Goal: Communication & Community: Answer question/provide support

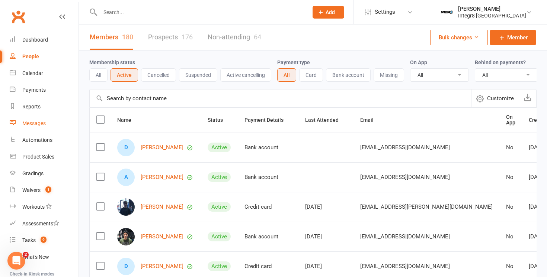
click at [42, 123] on div "Messages" at bounding box center [33, 123] width 23 height 6
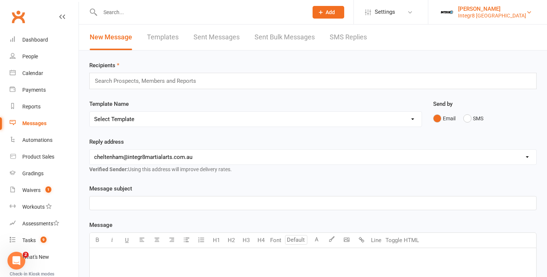
click at [454, 9] on img at bounding box center [446, 12] width 15 height 15
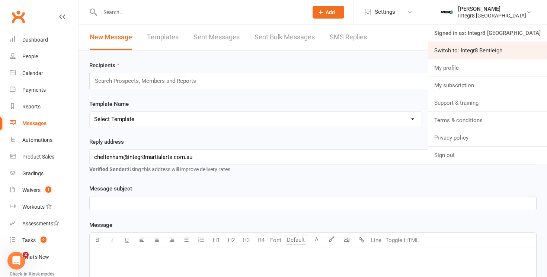
click at [465, 52] on link "Switch to: Integr8 Bentleigh" at bounding box center [487, 50] width 119 height 17
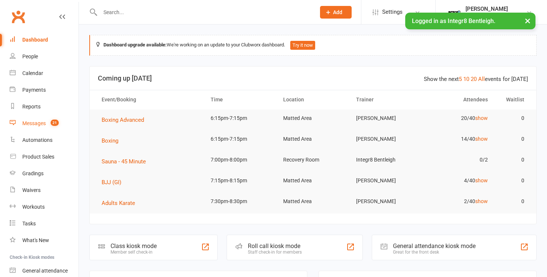
click at [33, 119] on link "Messages 21" at bounding box center [44, 123] width 69 height 17
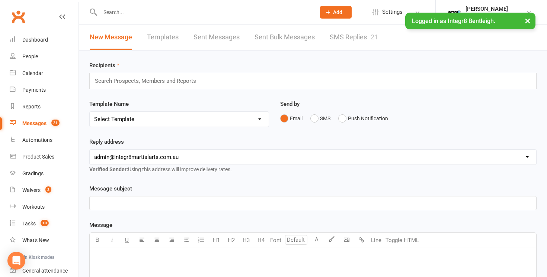
click at [351, 34] on link "SMS Replies 21" at bounding box center [353, 38] width 48 height 26
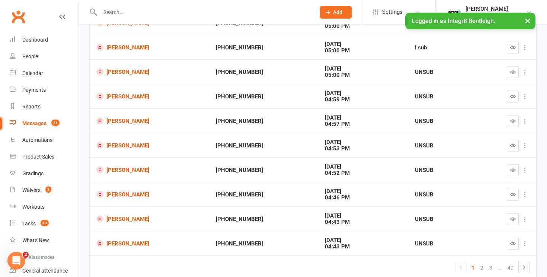
scroll to position [139, 0]
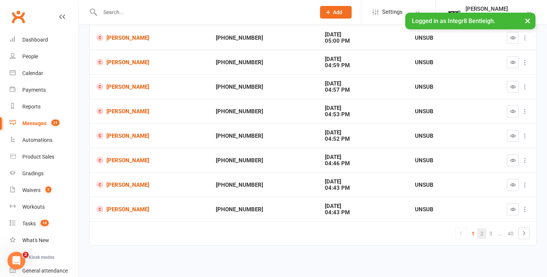
click at [480, 234] on link "2" at bounding box center [481, 234] width 9 height 10
click at [482, 232] on link "3" at bounding box center [481, 234] width 9 height 10
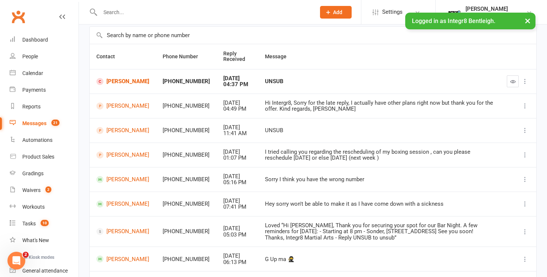
scroll to position [164, 0]
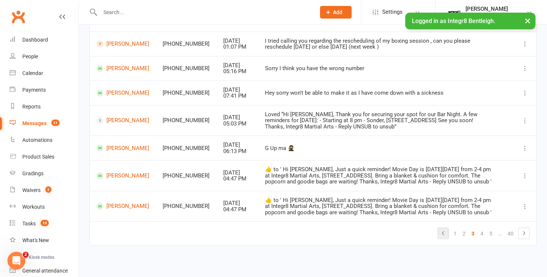
click at [445, 234] on icon at bounding box center [442, 233] width 9 height 9
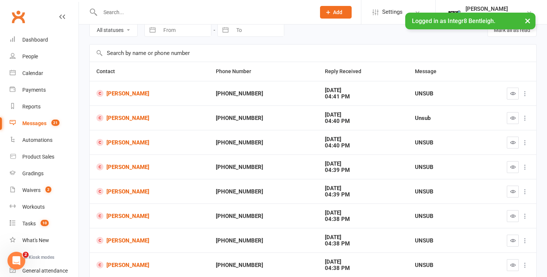
scroll to position [28, 0]
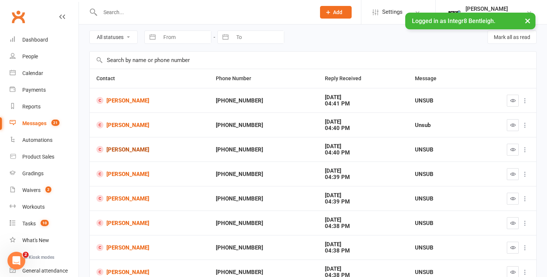
click at [130, 147] on link "Mason Wiley" at bounding box center [149, 149] width 106 height 7
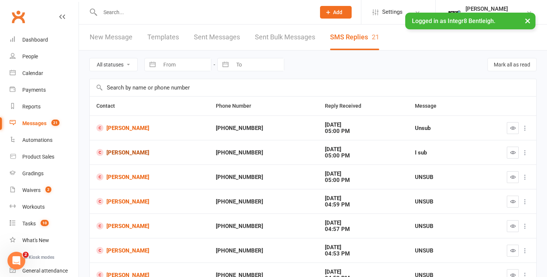
click at [153, 152] on link "Ishani Gunasekara" at bounding box center [149, 152] width 106 height 7
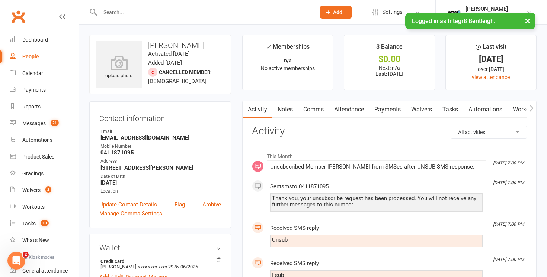
click at [283, 110] on link "Notes" at bounding box center [285, 109] width 26 height 17
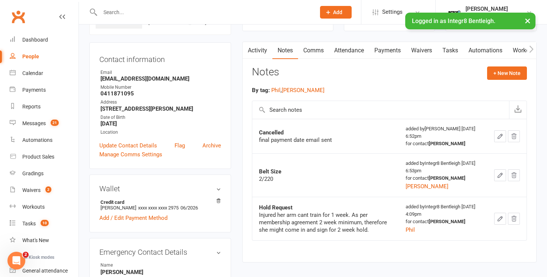
scroll to position [59, 0]
click at [254, 57] on link "Activity" at bounding box center [257, 50] width 30 height 17
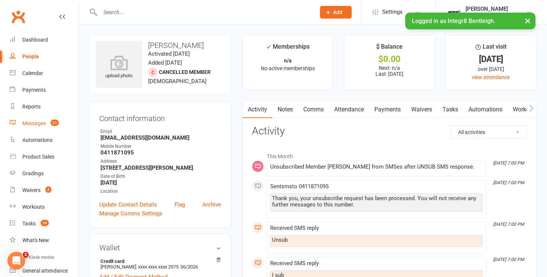
click at [46, 120] on link "Messages 21" at bounding box center [44, 123] width 69 height 17
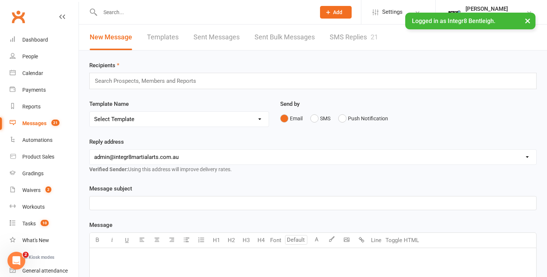
click at [344, 39] on link "SMS Replies 21" at bounding box center [353, 38] width 48 height 26
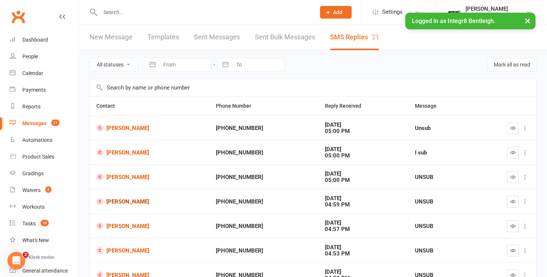
click at [129, 200] on link "Rina Tsakiris" at bounding box center [149, 201] width 106 height 7
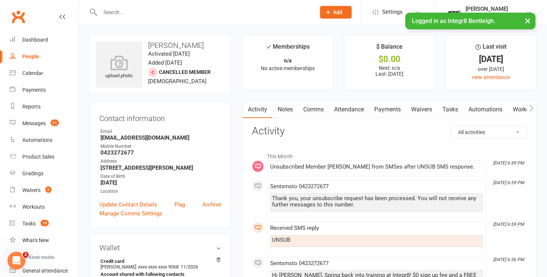
click at [277, 105] on link "Notes" at bounding box center [285, 109] width 26 height 17
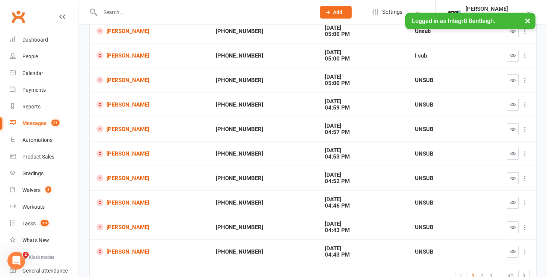
scroll to position [98, 0]
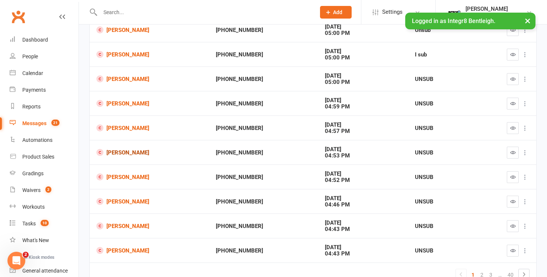
click at [131, 153] on link "Lachlan Matthews" at bounding box center [149, 152] width 106 height 7
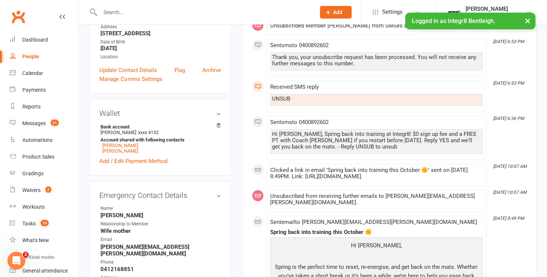
scroll to position [49, 0]
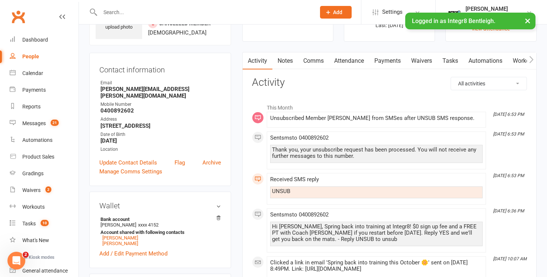
click at [290, 66] on link "Notes" at bounding box center [285, 60] width 26 height 17
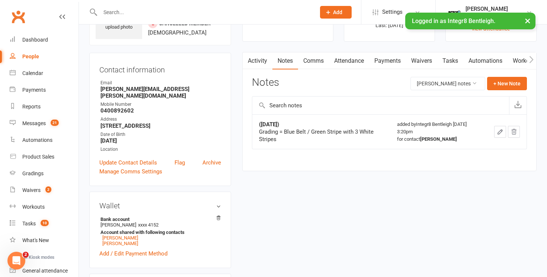
click at [252, 62] on link "Activity" at bounding box center [257, 60] width 30 height 17
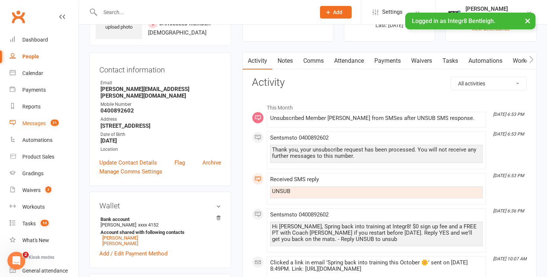
click at [52, 125] on span "21" at bounding box center [55, 123] width 8 height 6
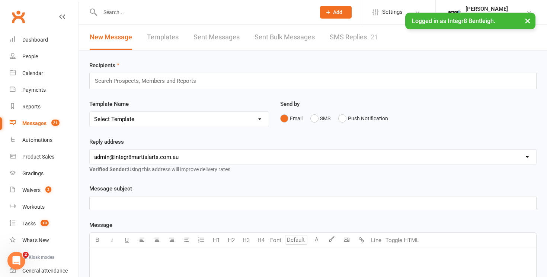
click at [347, 34] on link "SMS Replies 21" at bounding box center [353, 38] width 48 height 26
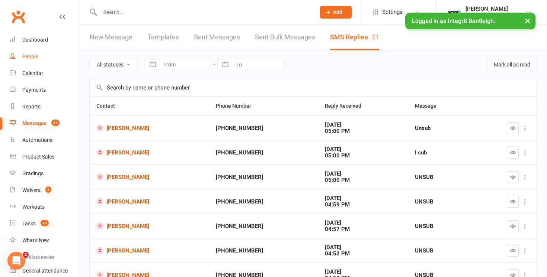
click at [39, 57] on link "People" at bounding box center [44, 56] width 69 height 17
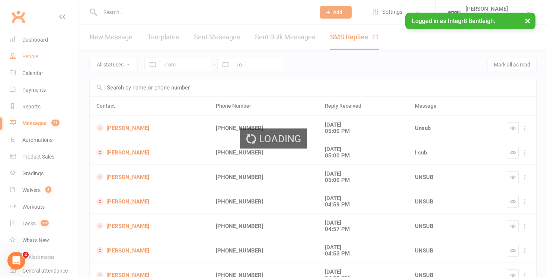
select select "100"
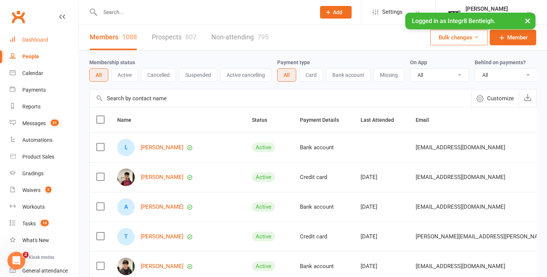
click at [35, 45] on link "Dashboard" at bounding box center [44, 40] width 69 height 17
